Goal: Task Accomplishment & Management: Use online tool/utility

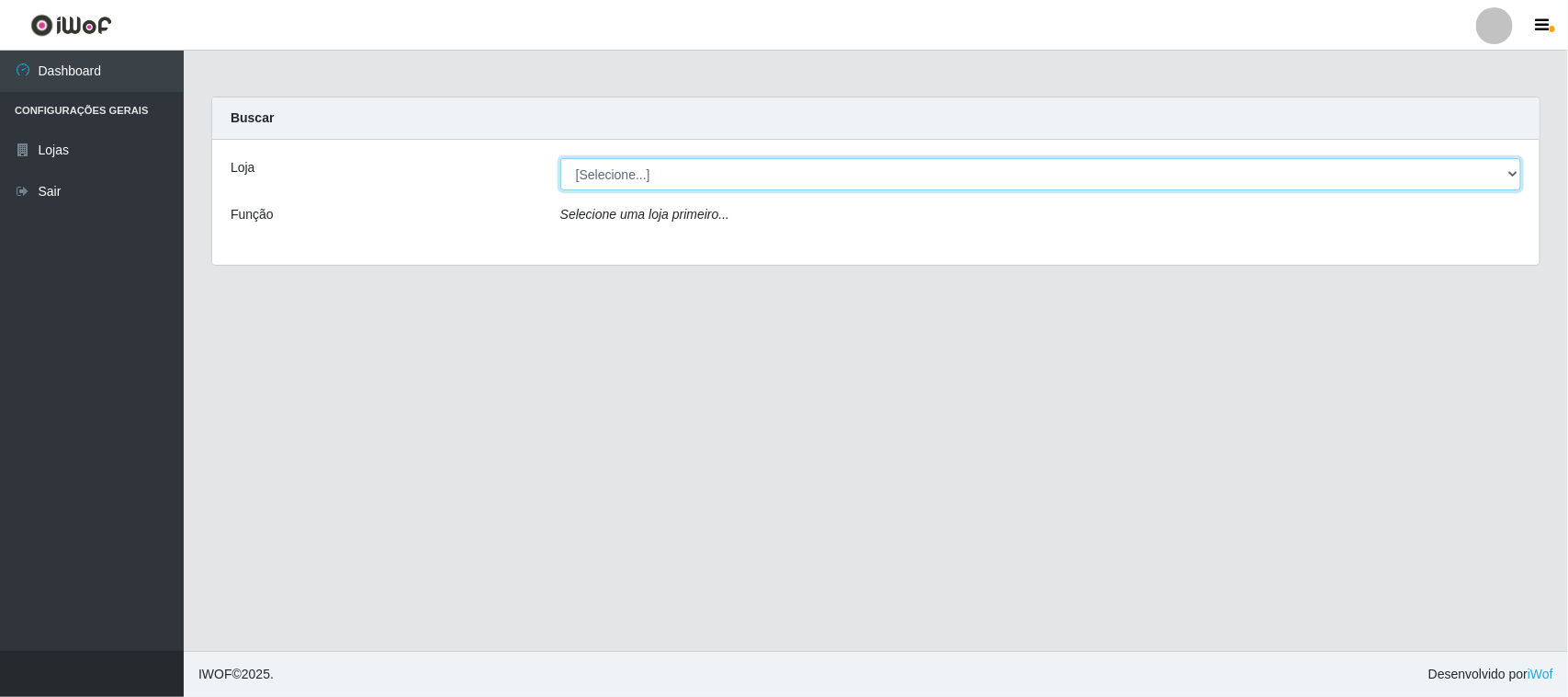
click at [1481, 162] on select "[Selecione...] Rede Compras Supermercados - LOJA 1" at bounding box center [1041, 174] width 961 height 32
select select "158"
click at [560, 158] on select "[Selecione...] Rede Compras Supermercados - LOJA 1" at bounding box center [1041, 174] width 961 height 32
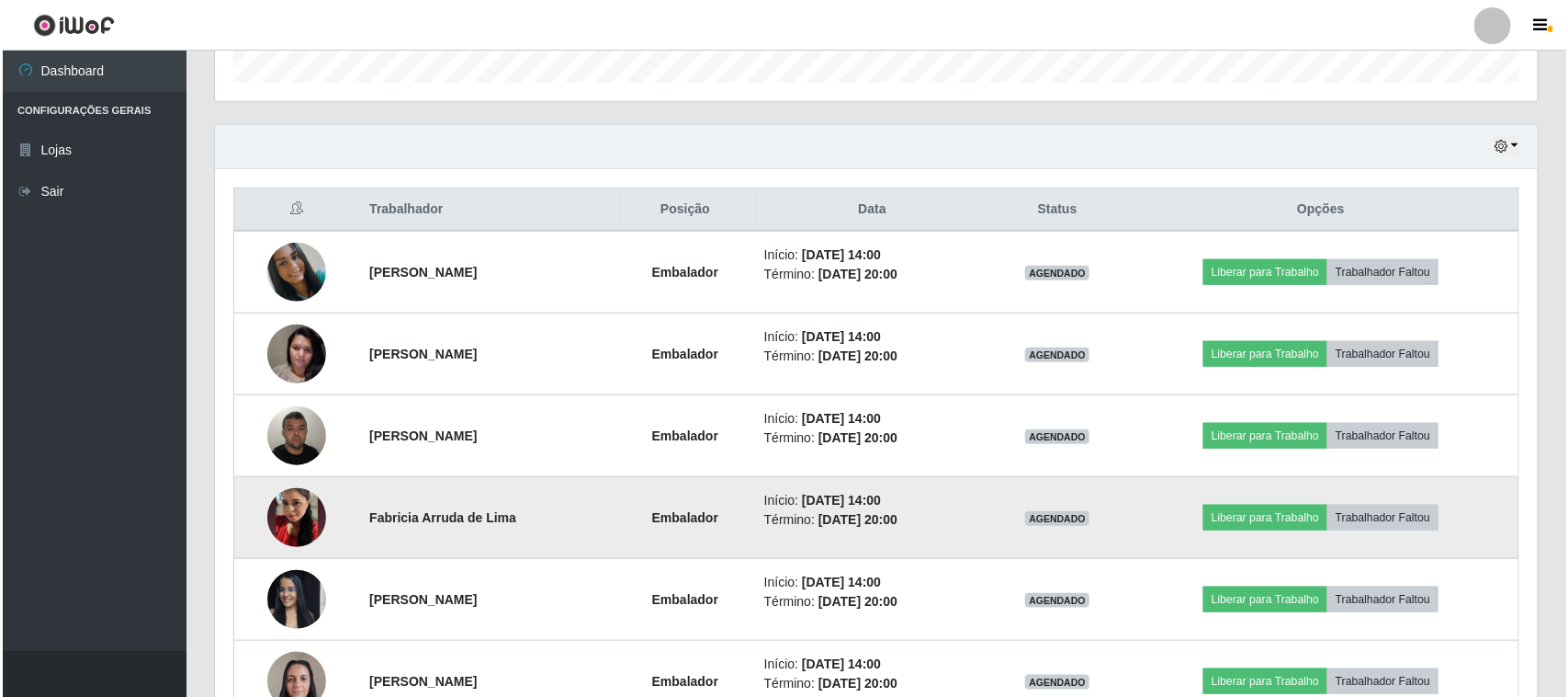
scroll to position [689, 0]
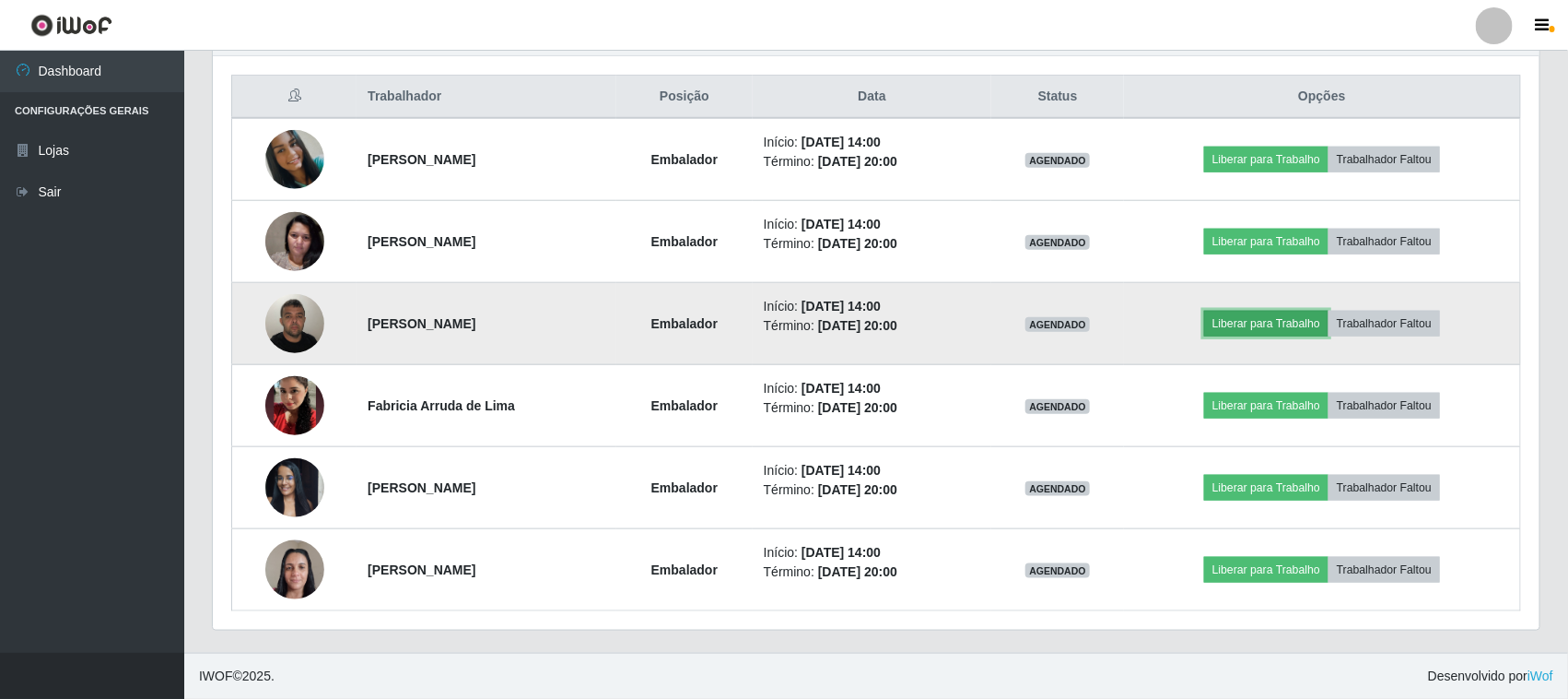
click at [1235, 328] on button "Liberar para Trabalho" at bounding box center [1266, 323] width 124 height 26
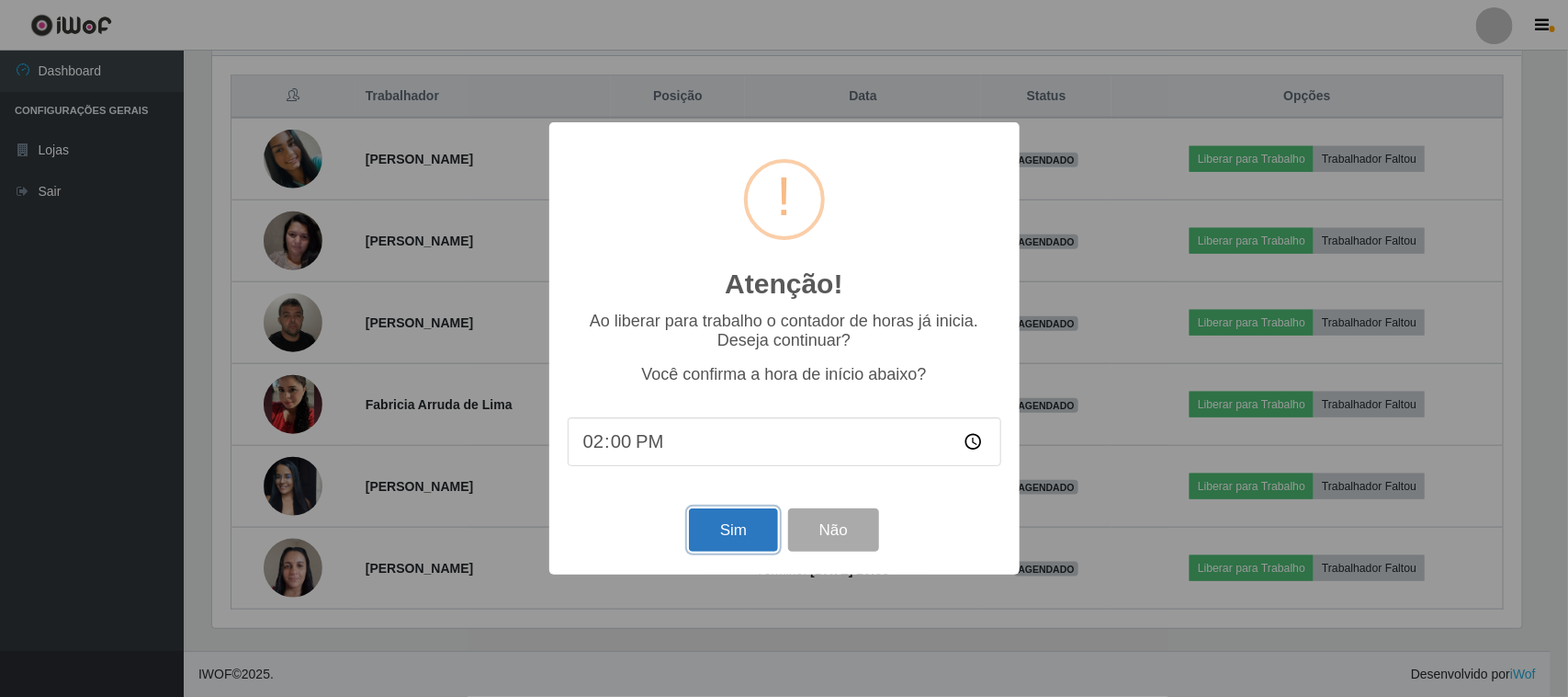
click at [724, 545] on button "Sim" at bounding box center [733, 531] width 89 height 44
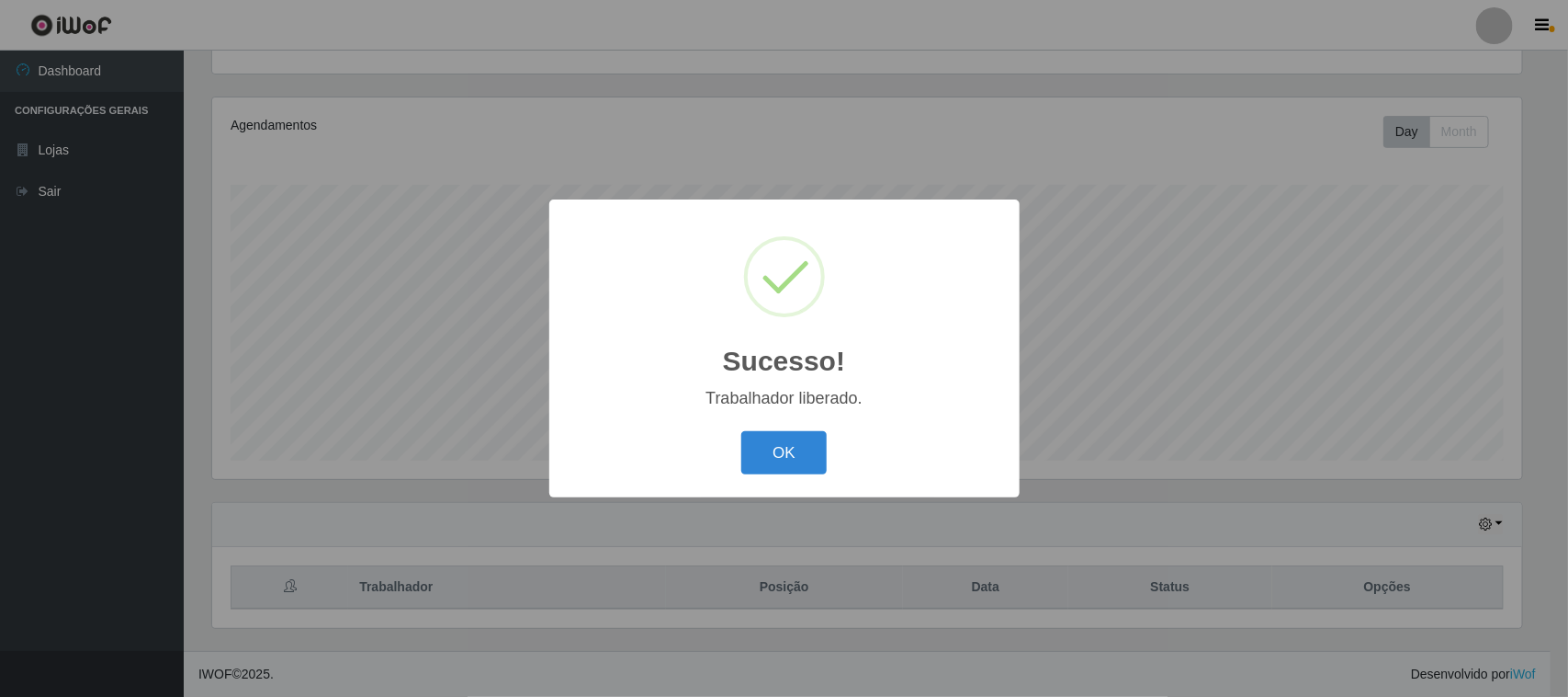
click at [1286, 156] on div "Sucesso! × Trabalhador liberado. OK Cancel" at bounding box center [784, 348] width 1568 height 697
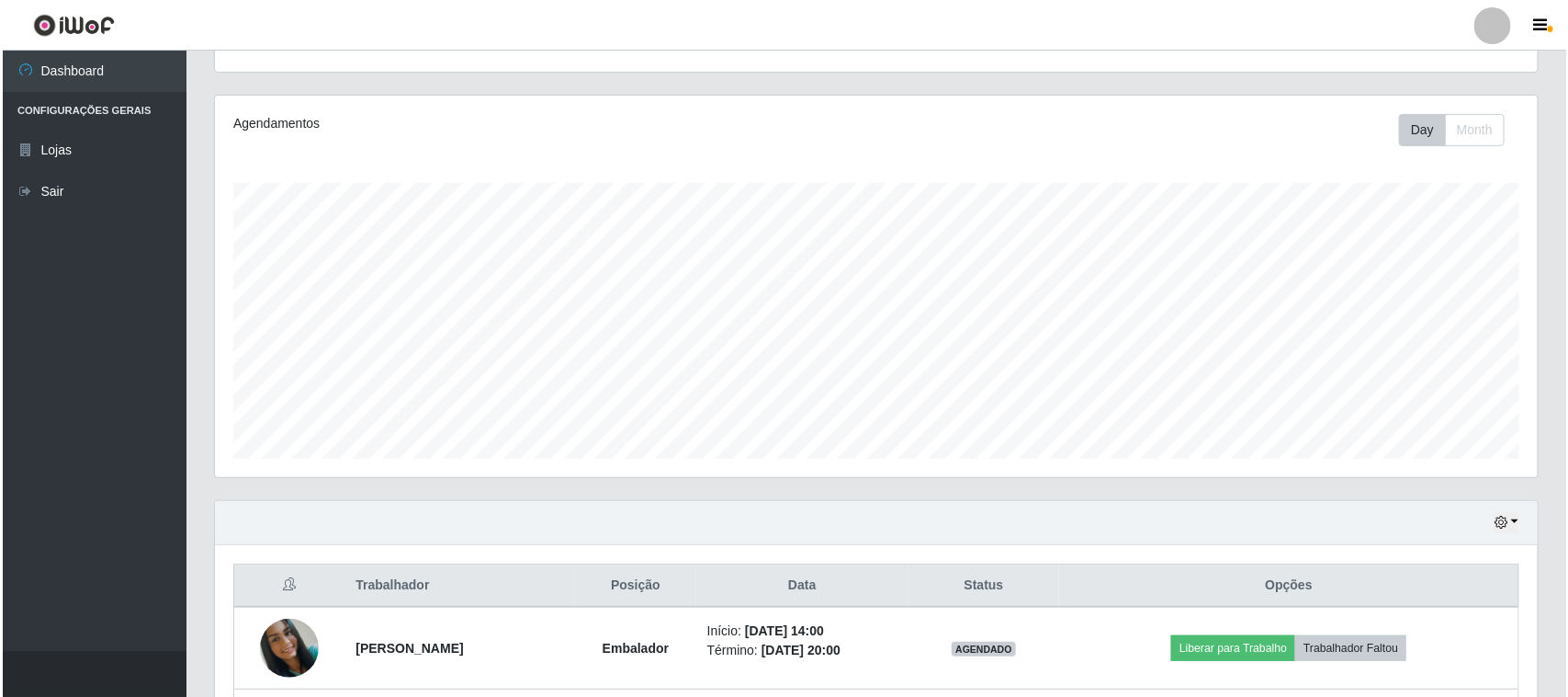
scroll to position [428, 0]
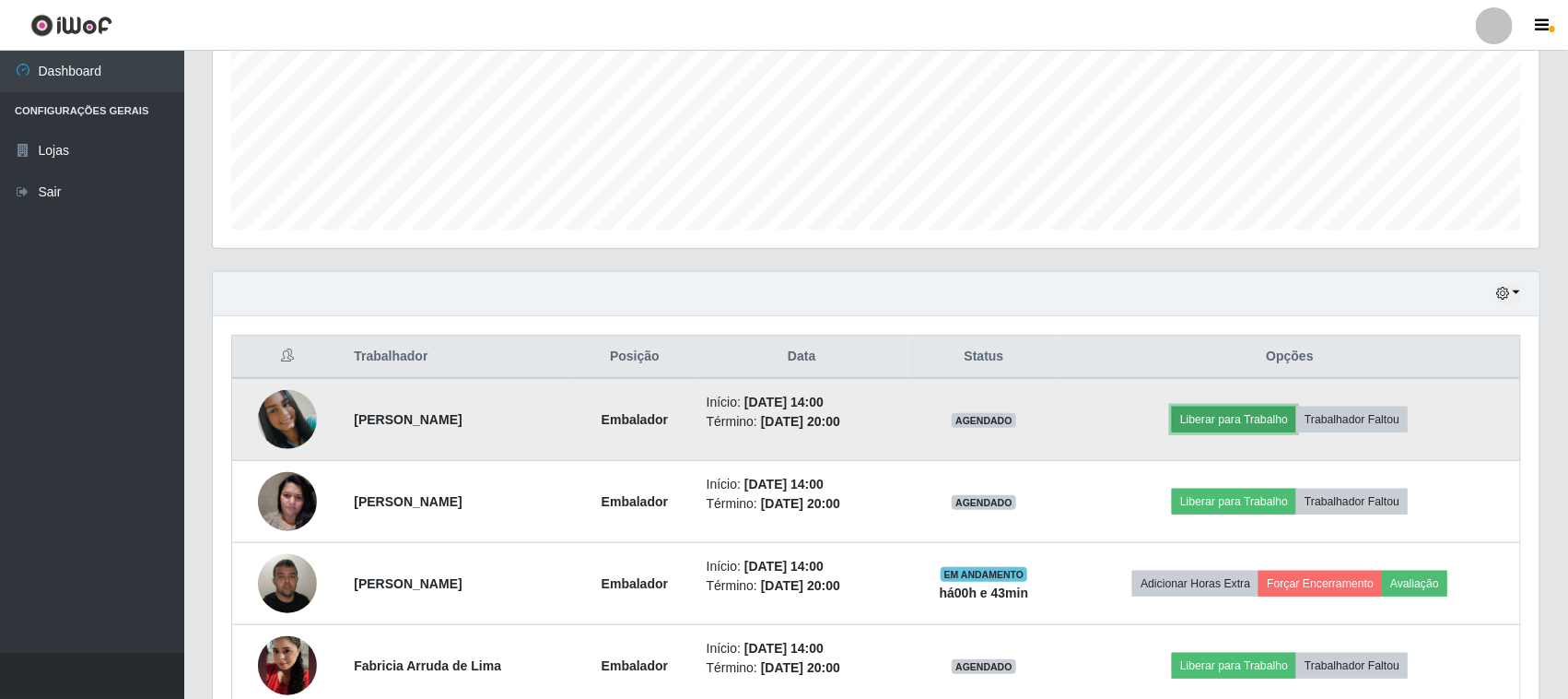
click at [1269, 412] on button "Liberar para Trabalho" at bounding box center [1233, 419] width 124 height 26
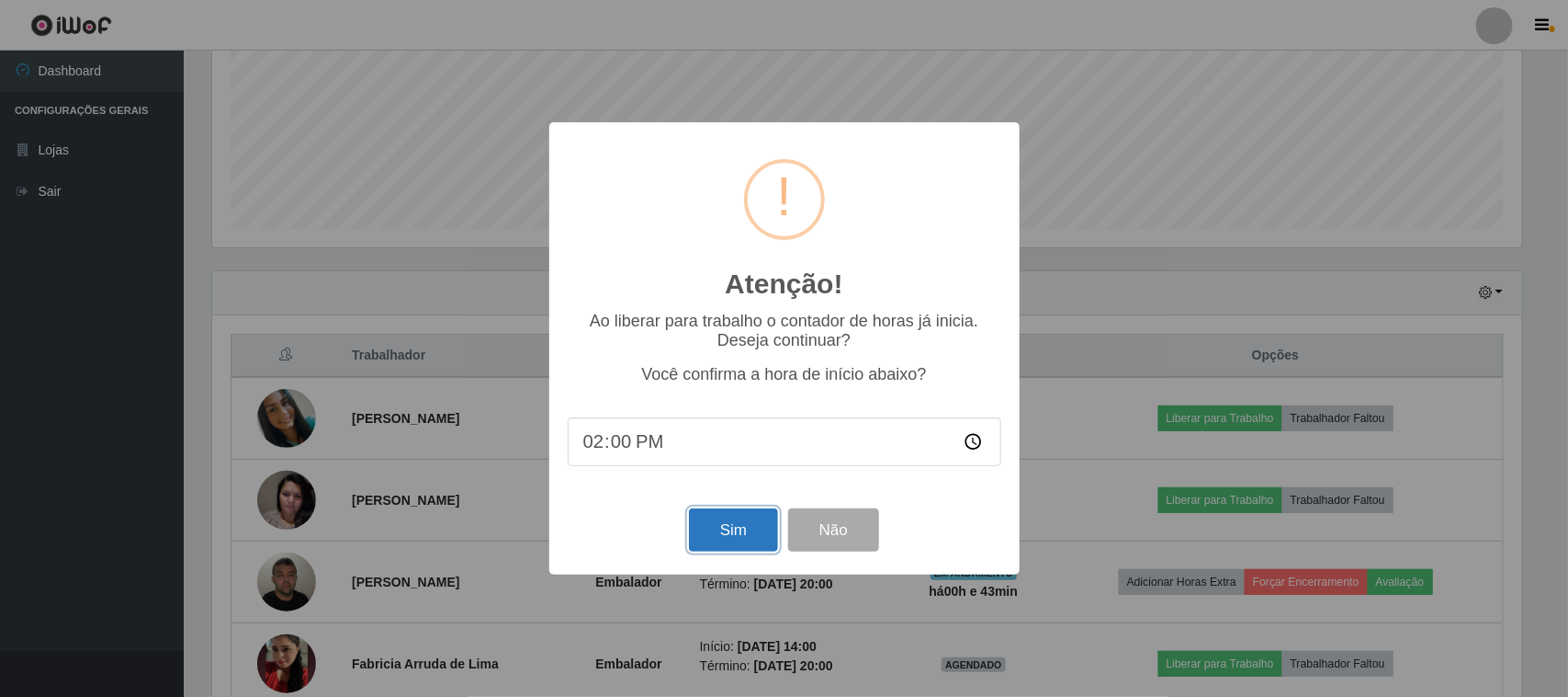
click at [740, 525] on button "Sim" at bounding box center [733, 531] width 89 height 44
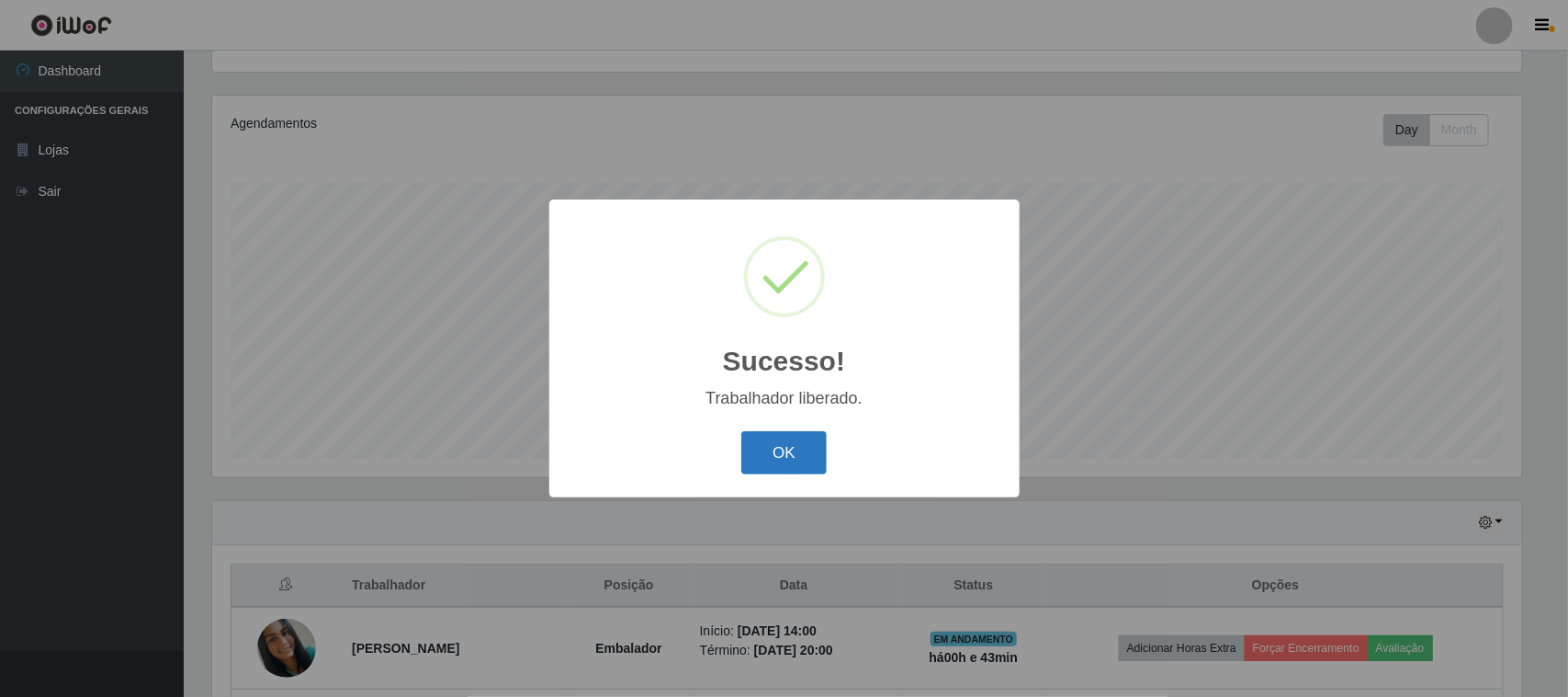
click at [819, 444] on button "OK" at bounding box center [784, 453] width 85 height 44
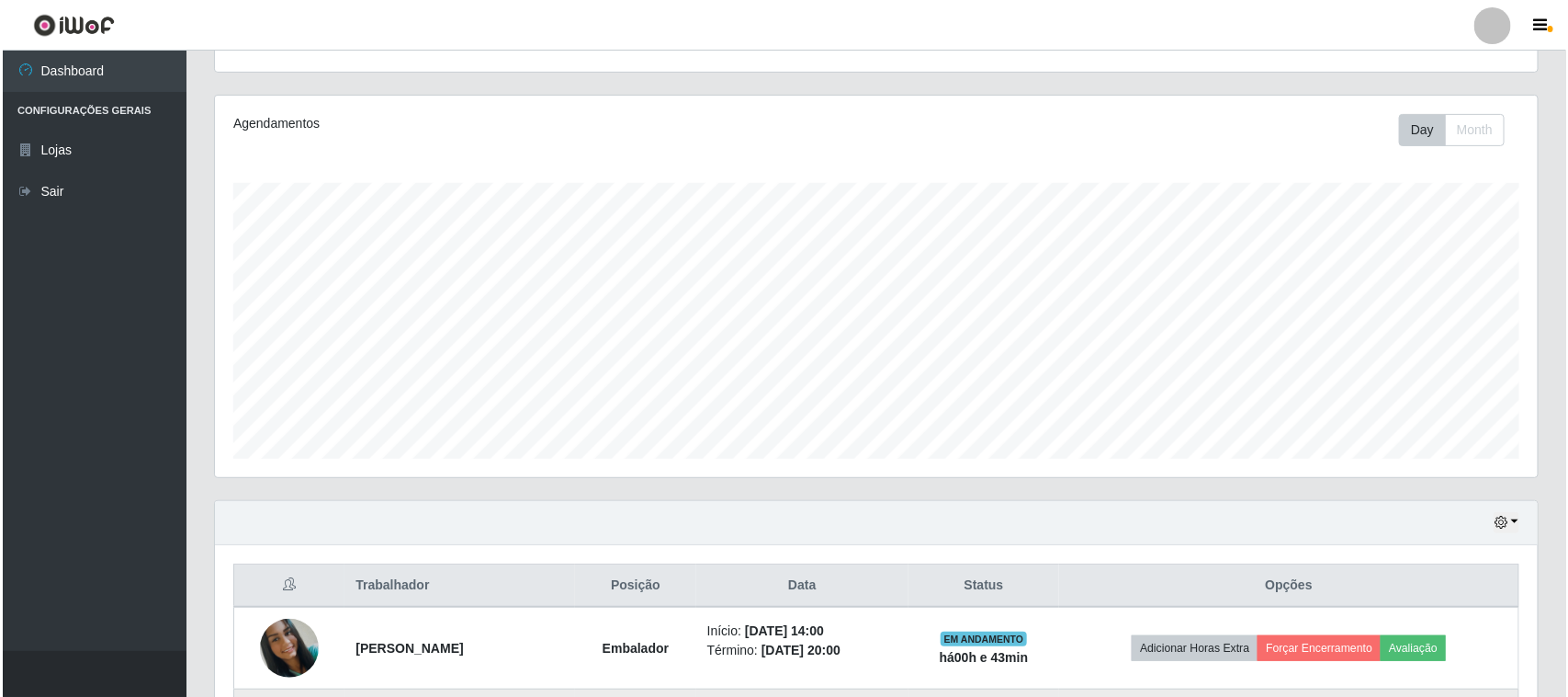
scroll to position [428, 0]
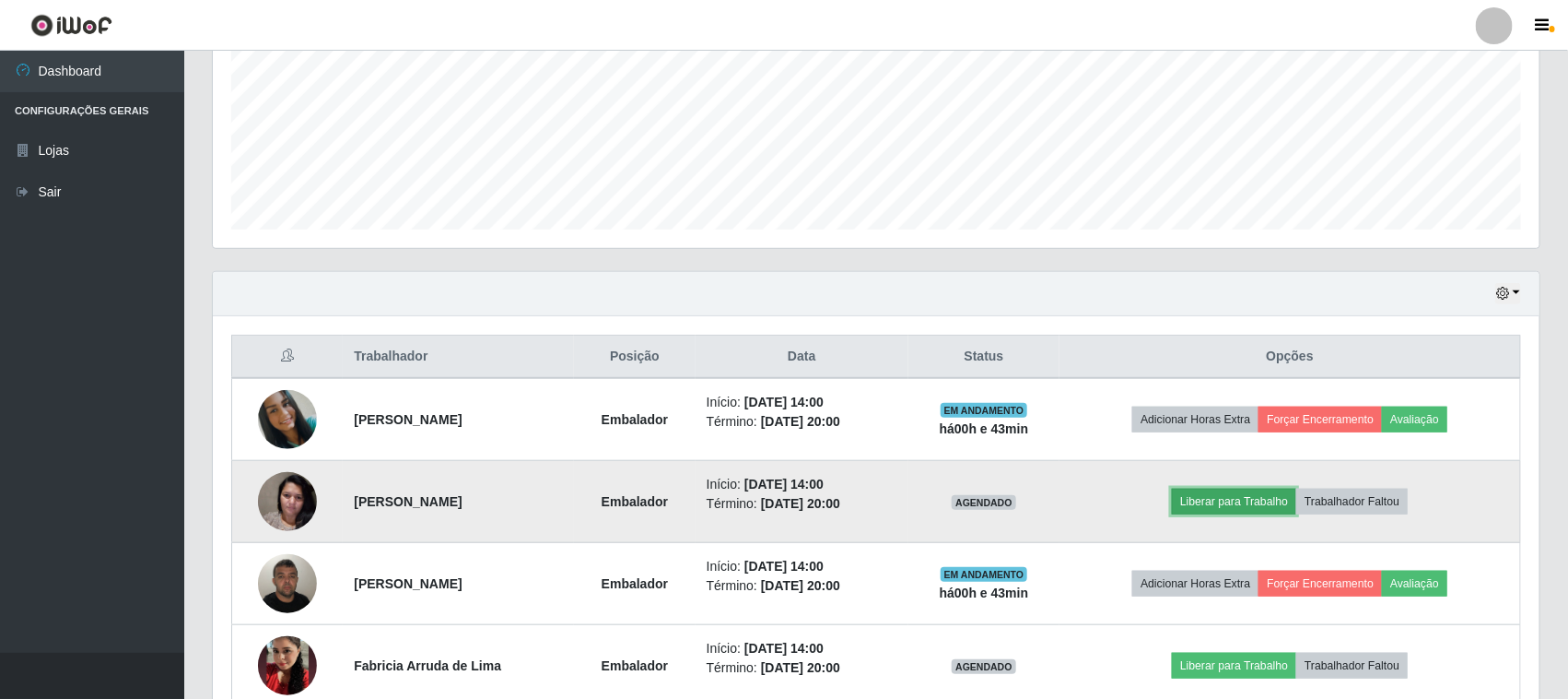
click at [1268, 494] on button "Liberar para Trabalho" at bounding box center [1233, 501] width 124 height 26
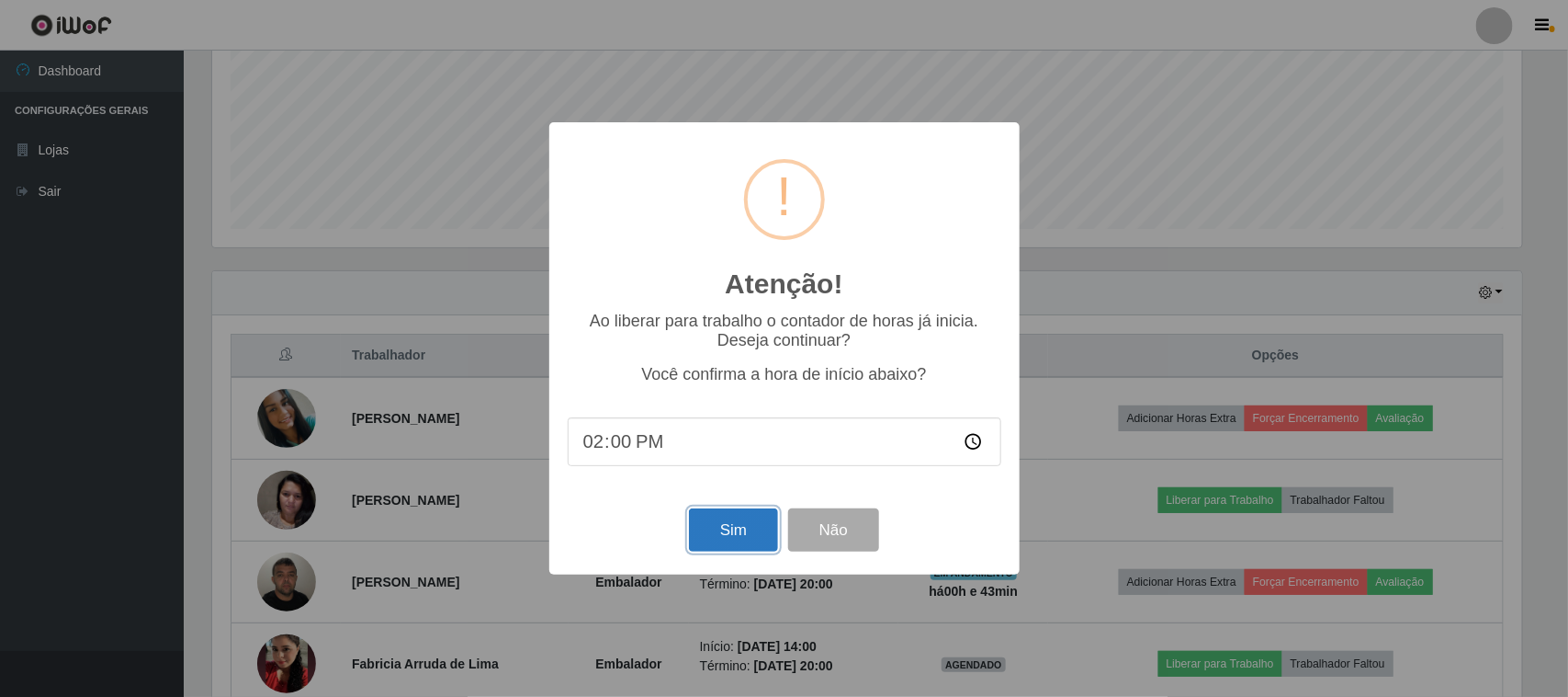
click at [751, 529] on button "Sim" at bounding box center [733, 531] width 89 height 44
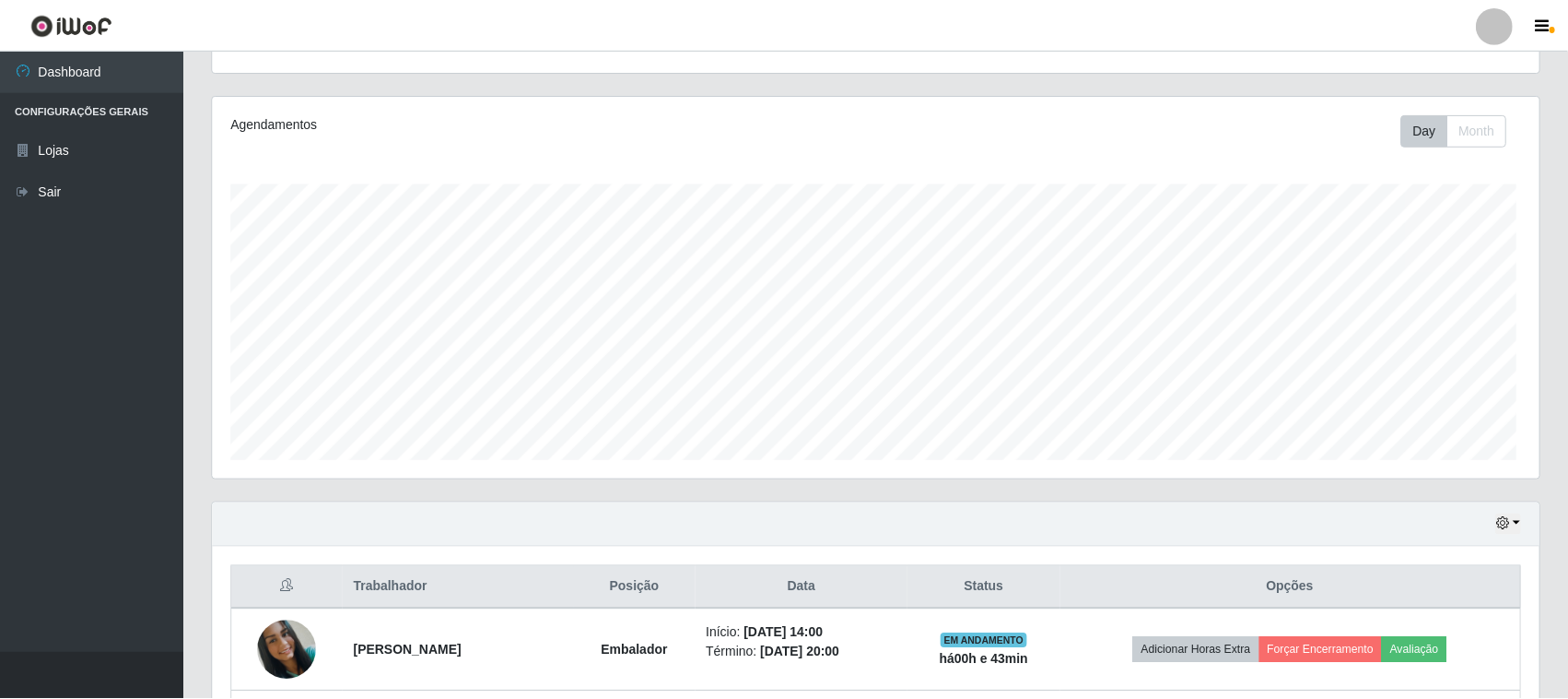
scroll to position [0, 0]
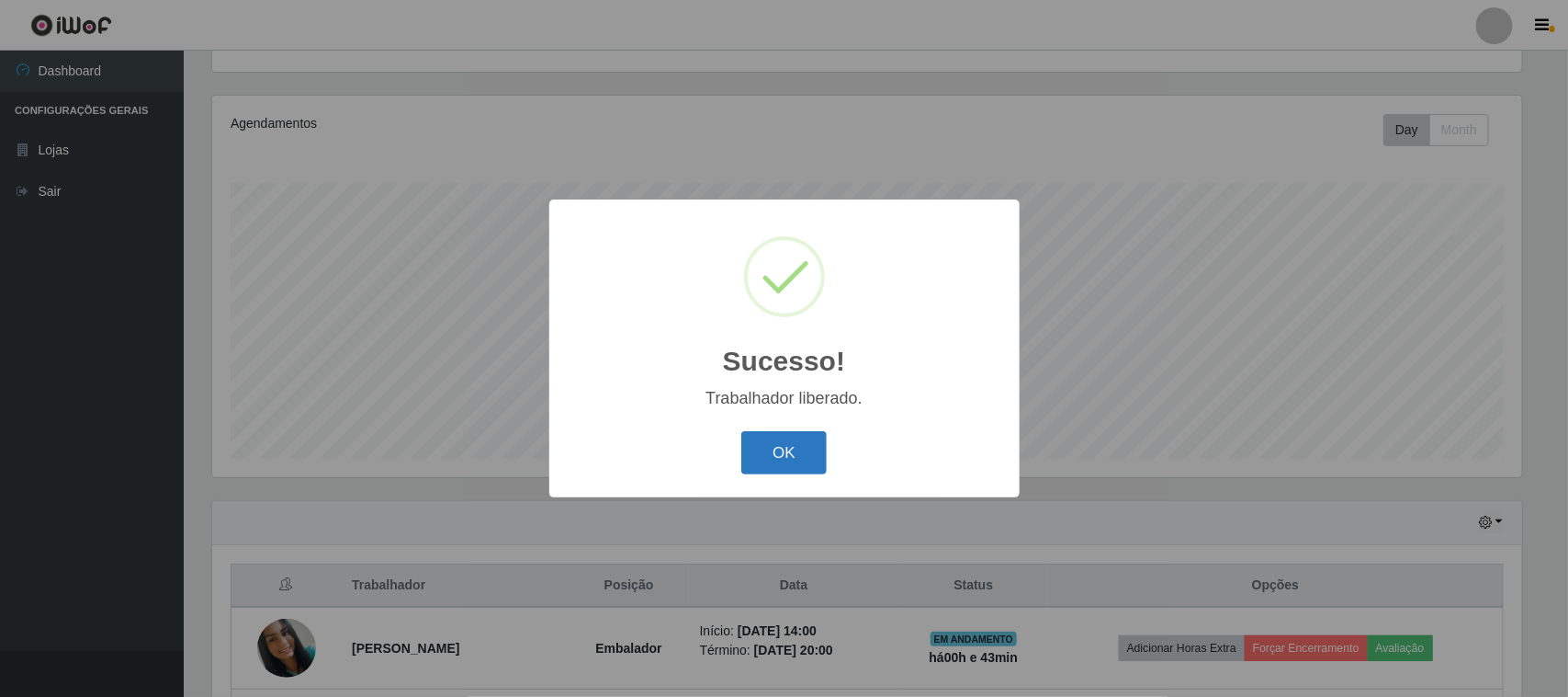
click at [793, 456] on button "OK" at bounding box center [784, 453] width 85 height 44
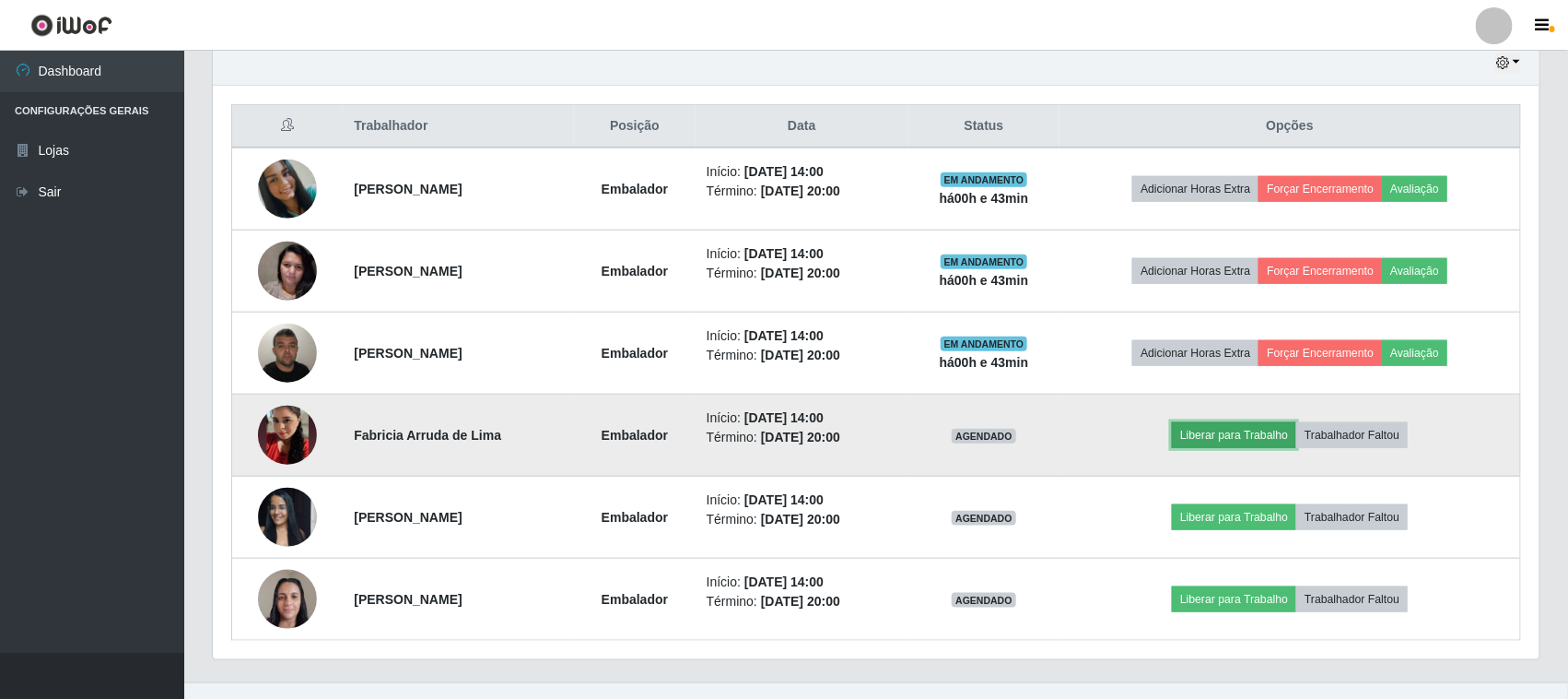
click at [1264, 445] on button "Liberar para Trabalho" at bounding box center [1233, 434] width 124 height 26
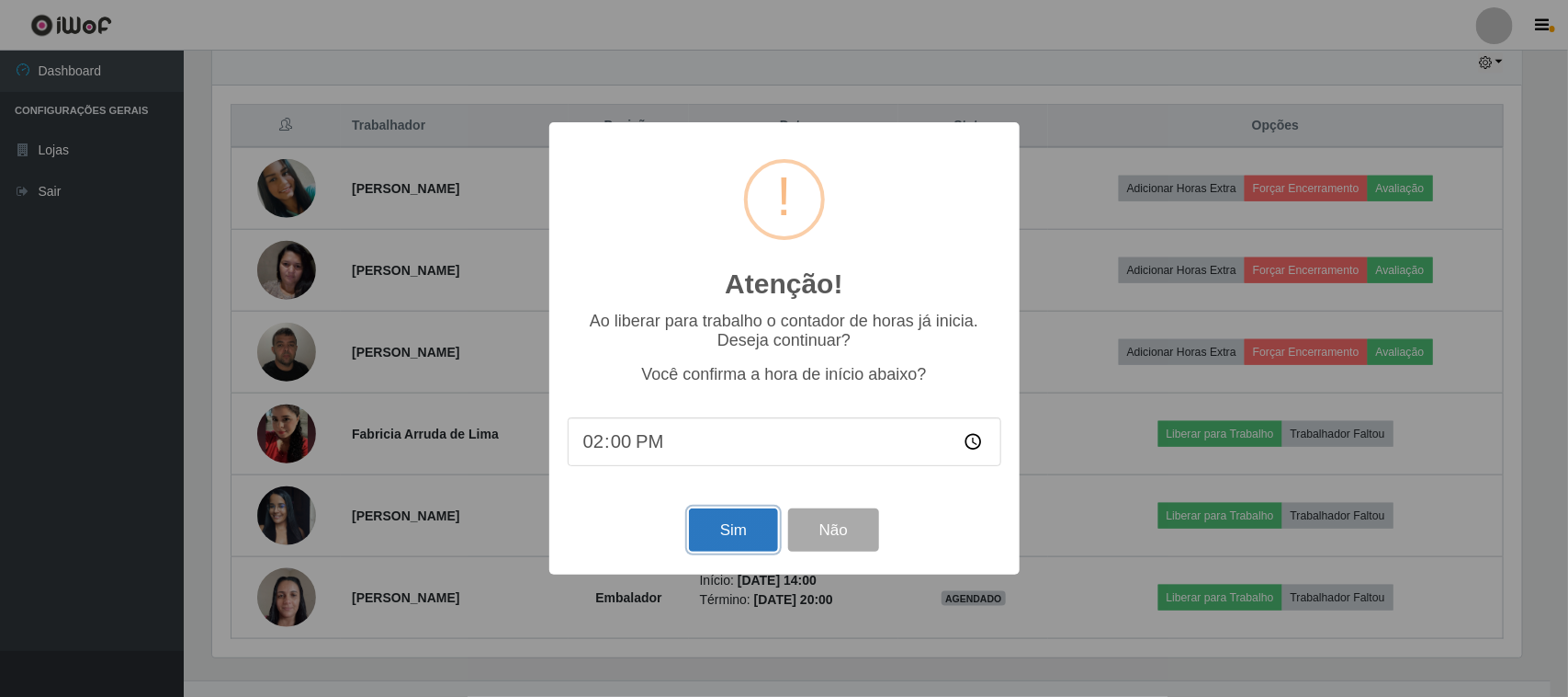
click at [715, 539] on button "Sim" at bounding box center [733, 531] width 89 height 44
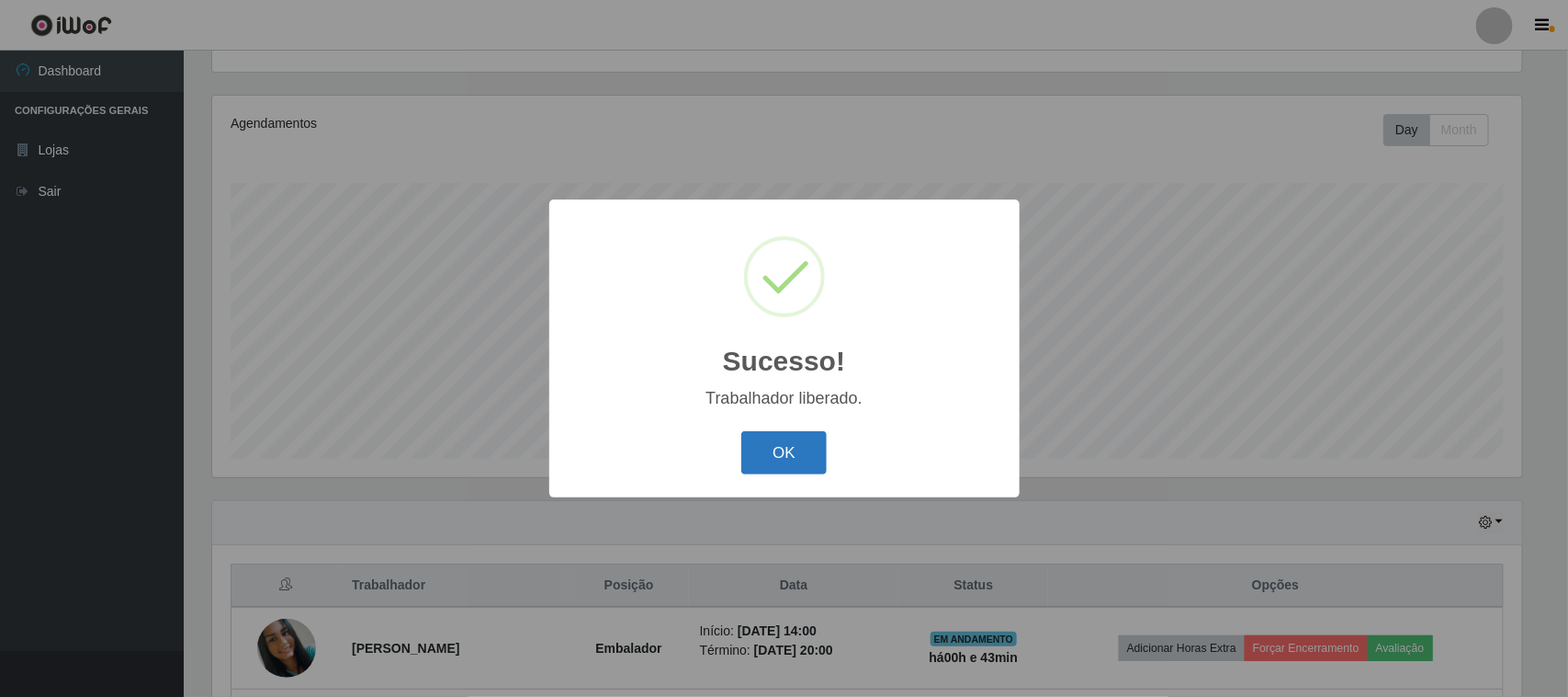
click at [784, 450] on button "OK" at bounding box center [784, 453] width 85 height 44
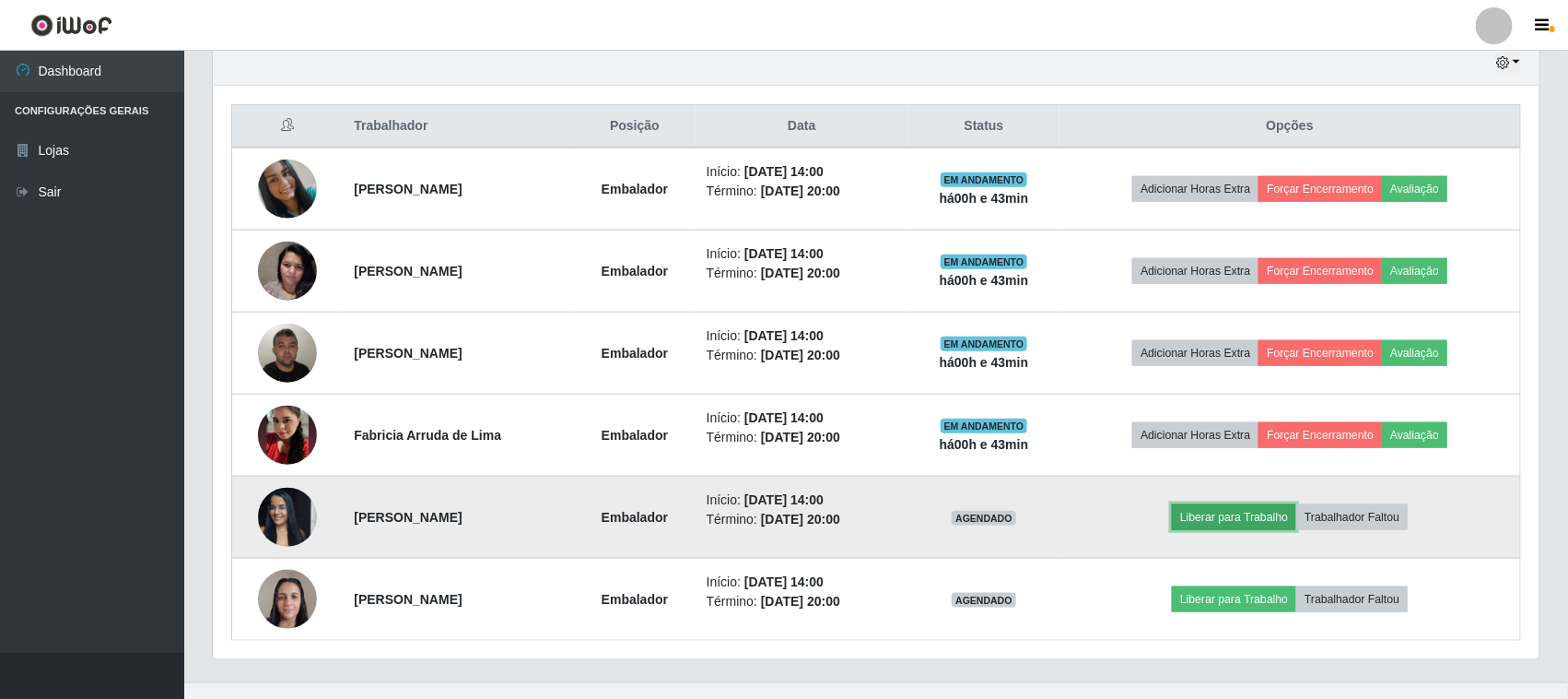
click at [1247, 526] on button "Liberar para Trabalho" at bounding box center [1233, 517] width 124 height 26
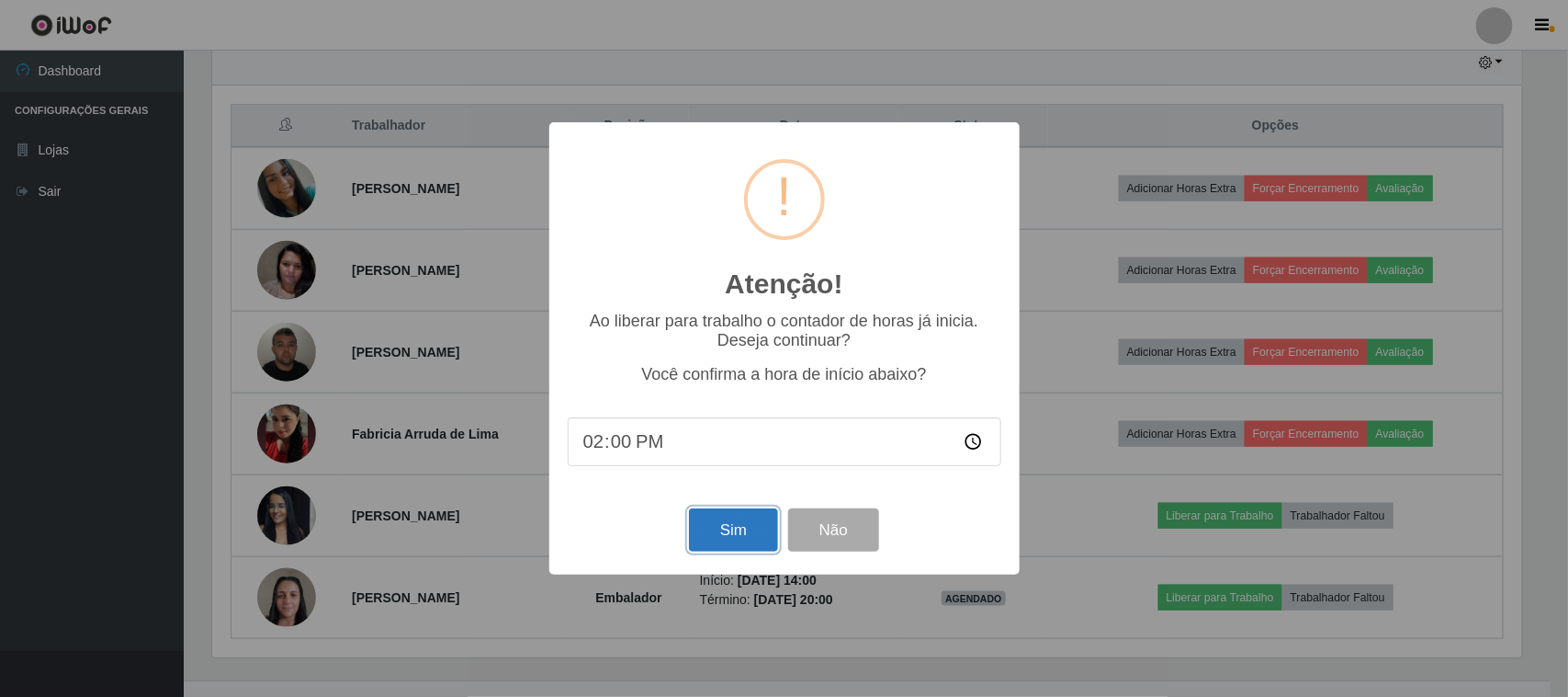
click at [745, 540] on button "Sim" at bounding box center [733, 531] width 89 height 44
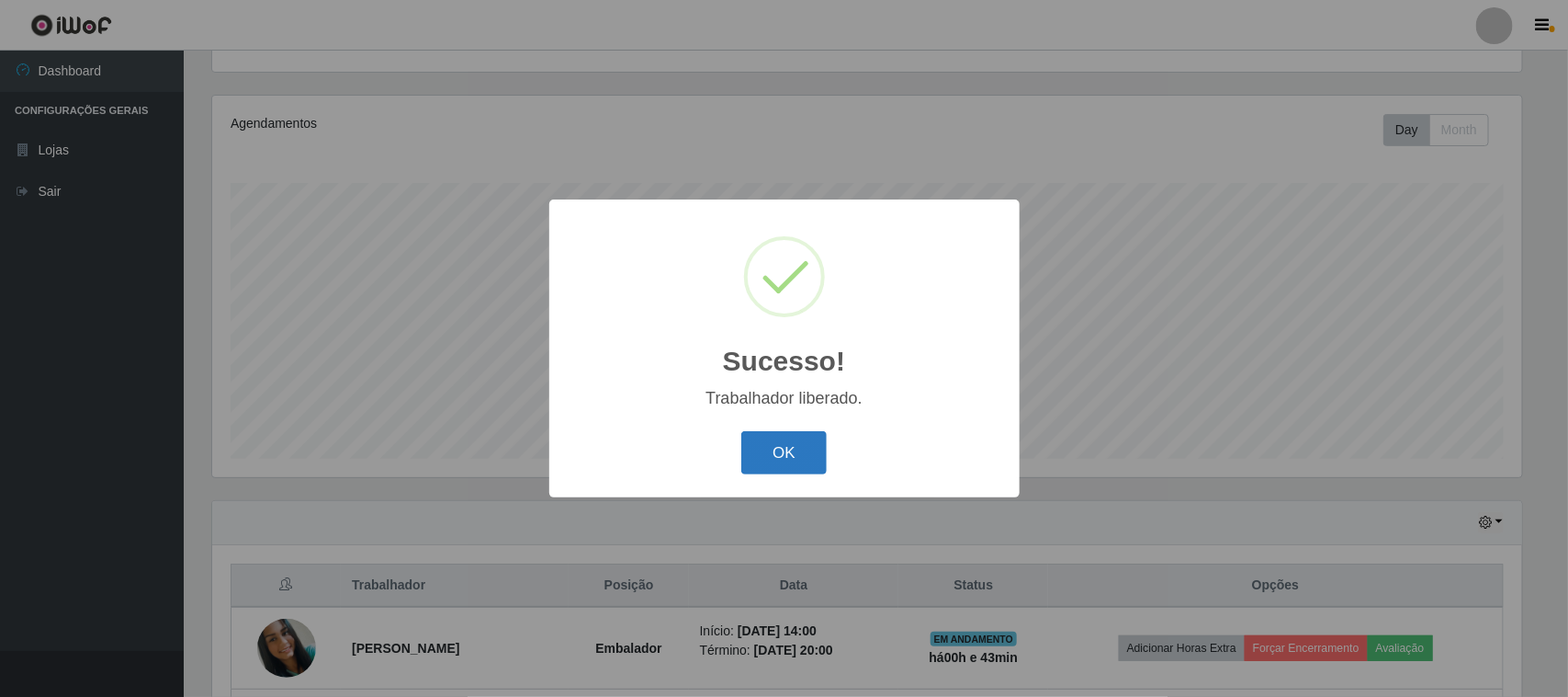
click at [778, 447] on button "OK" at bounding box center [784, 453] width 85 height 44
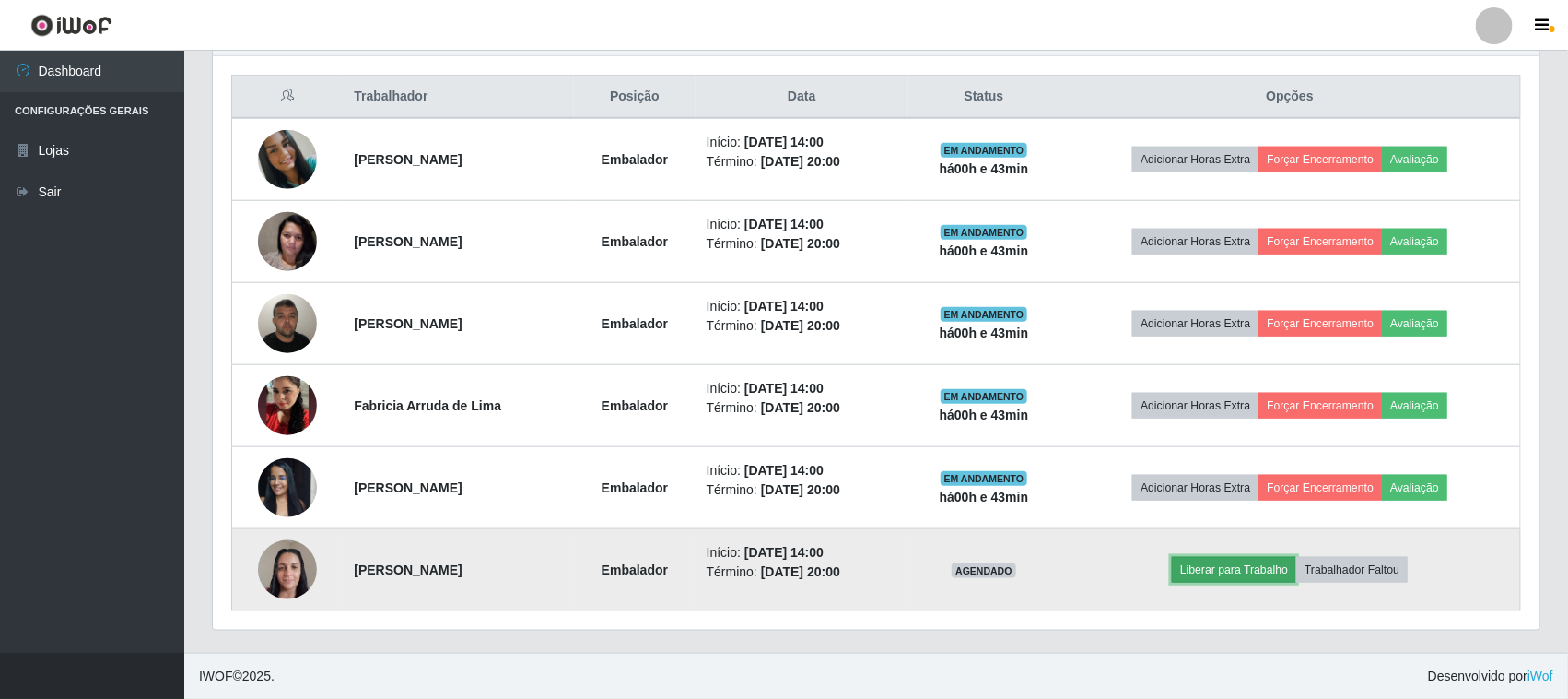
click at [1271, 570] on button "Liberar para Trabalho" at bounding box center [1233, 569] width 124 height 26
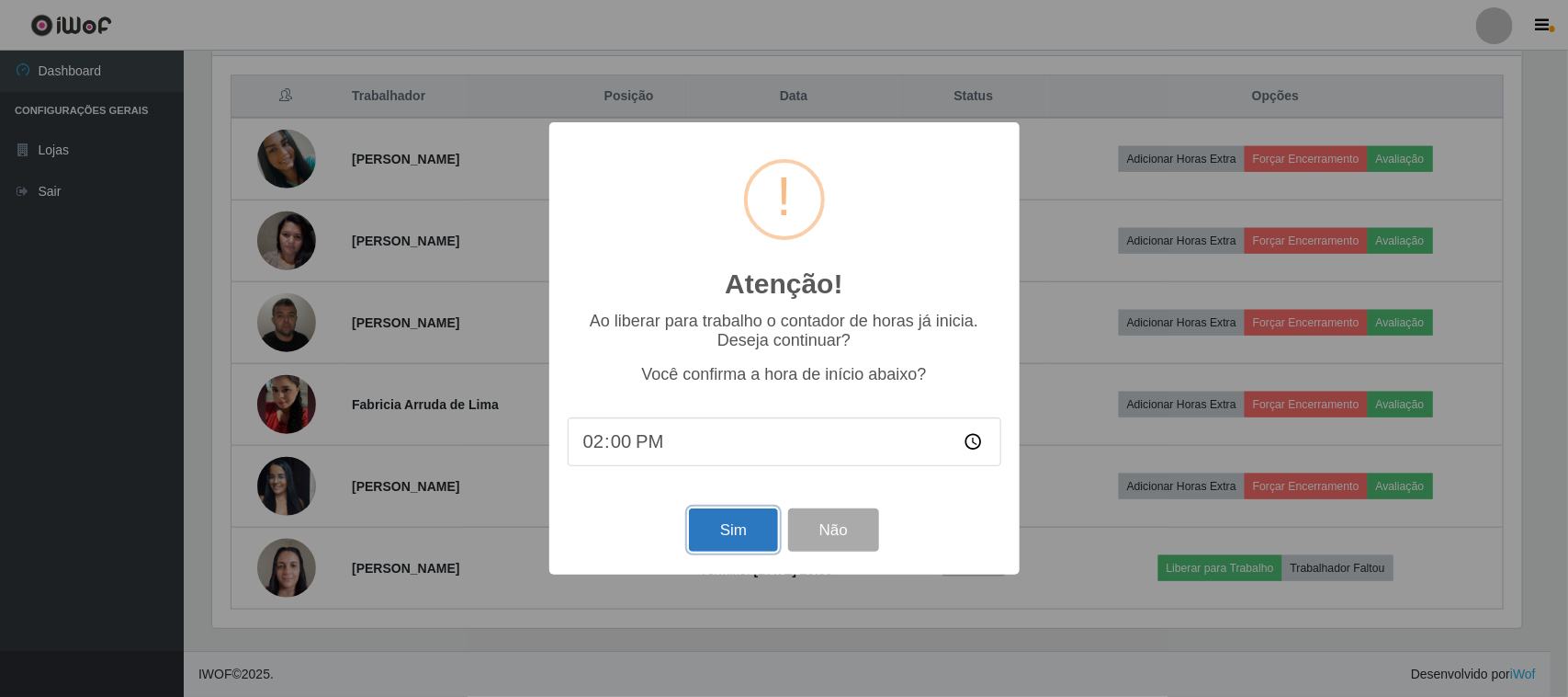
click at [738, 525] on button "Sim" at bounding box center [733, 531] width 89 height 44
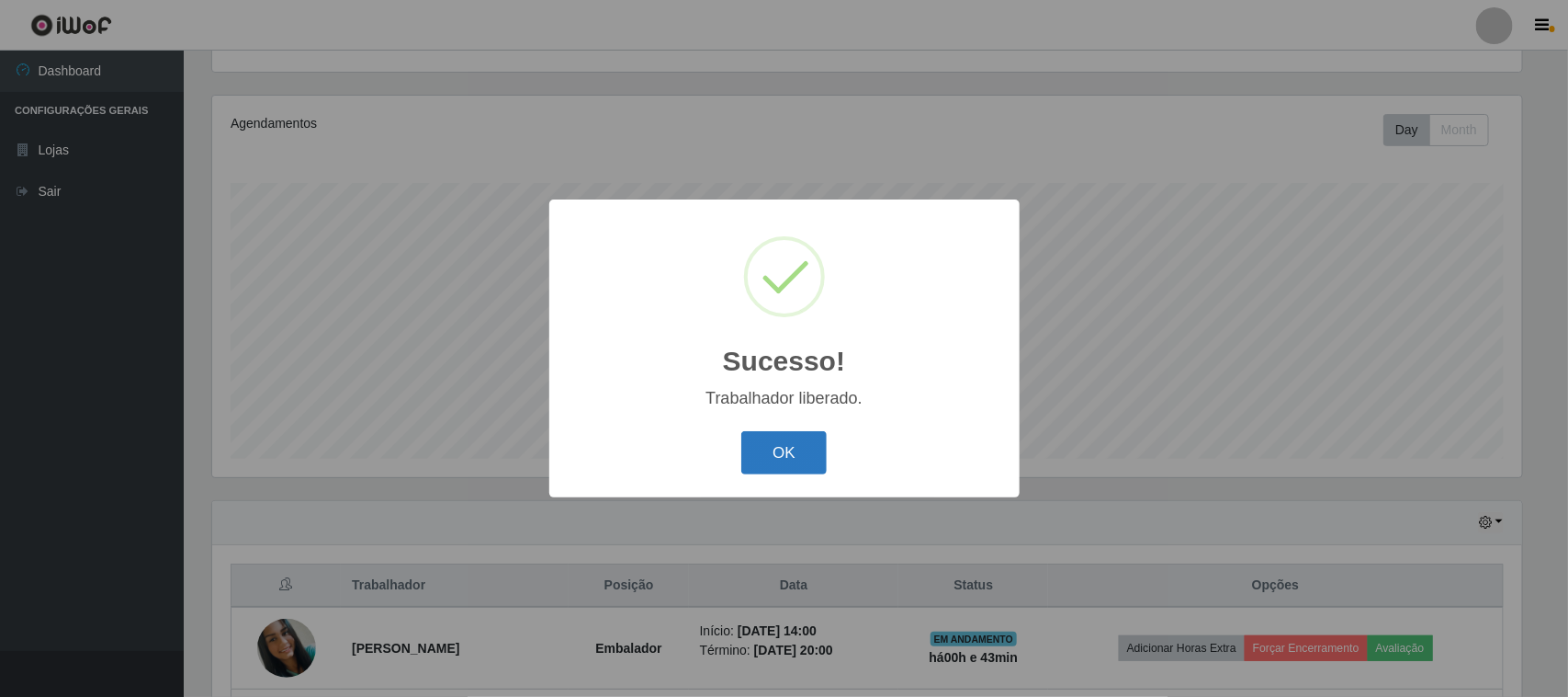
click at [758, 442] on button "OK" at bounding box center [784, 453] width 85 height 44
